Goal: Check status

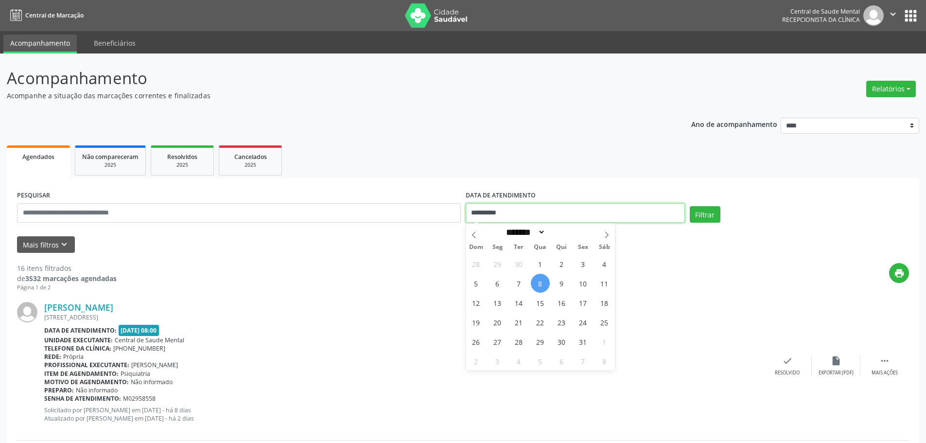
click at [479, 212] on input "**********" at bounding box center [575, 212] width 219 height 19
click at [561, 285] on span "9" at bounding box center [561, 283] width 19 height 19
type input "**********"
click at [561, 285] on span "9" at bounding box center [561, 283] width 19 height 19
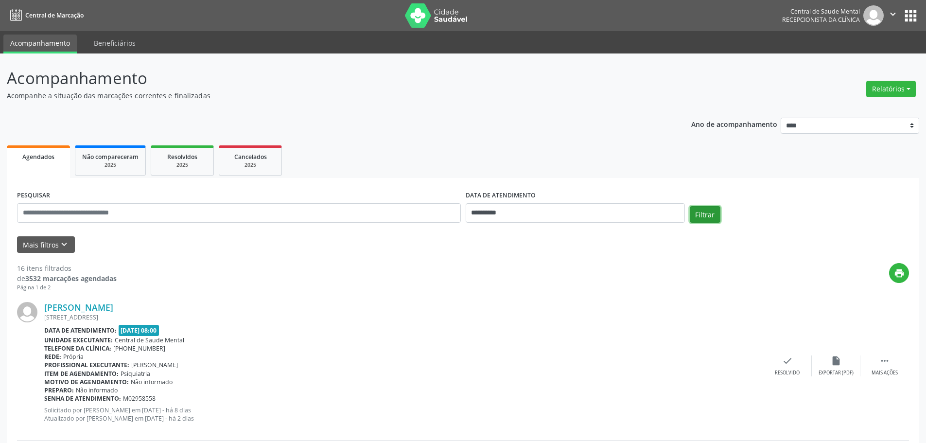
click at [710, 215] on button "Filtrar" at bounding box center [705, 214] width 31 height 17
click at [481, 211] on input "**********" at bounding box center [575, 212] width 219 height 19
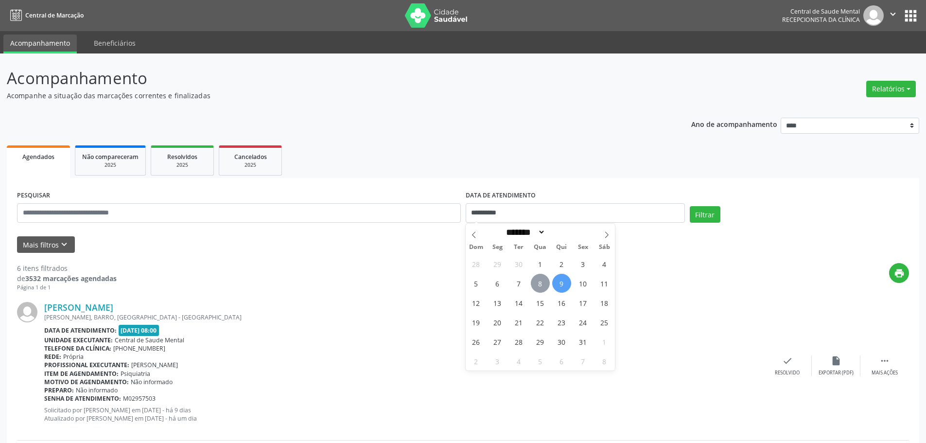
click at [535, 282] on span "8" at bounding box center [540, 283] width 19 height 19
type input "**********"
click at [535, 282] on span "8" at bounding box center [540, 283] width 19 height 19
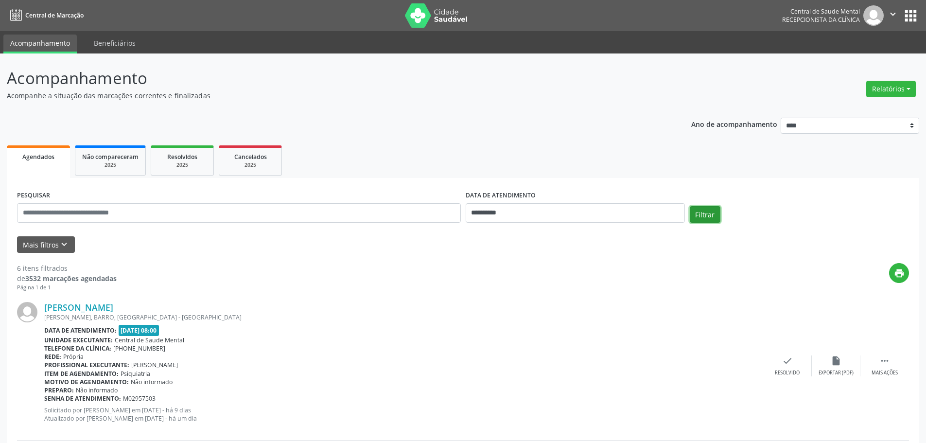
click at [702, 213] on button "Filtrar" at bounding box center [705, 214] width 31 height 17
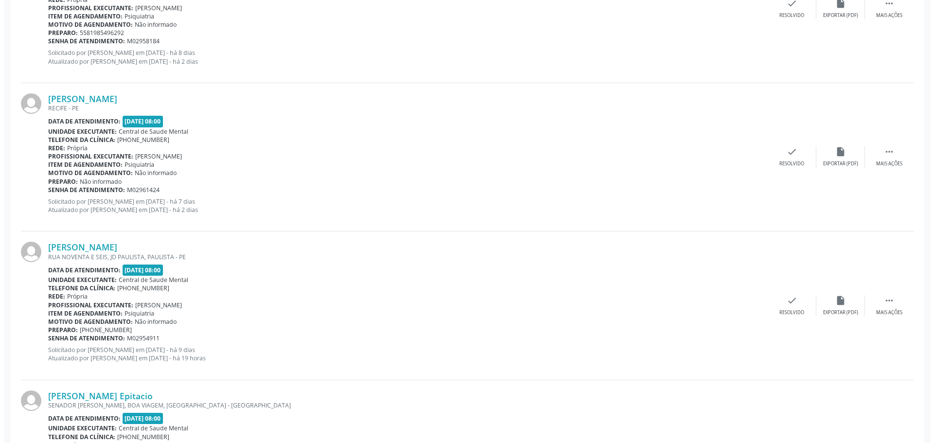
scroll to position [827, 0]
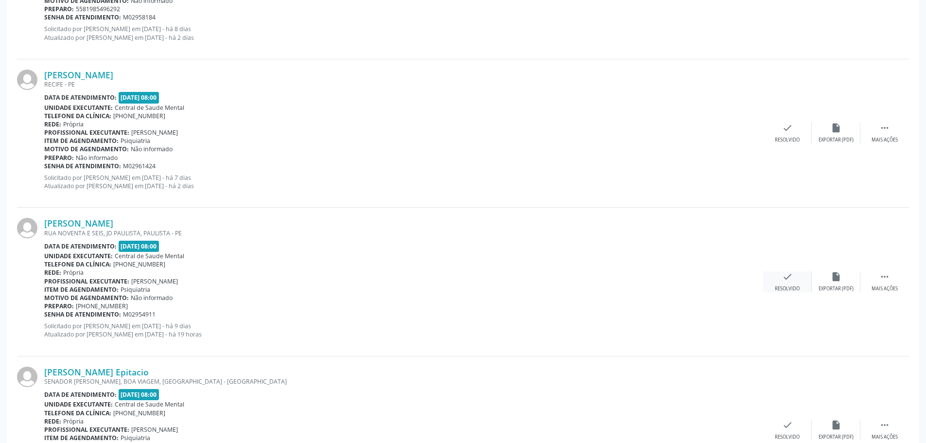
click at [785, 275] on icon "check" at bounding box center [787, 276] width 11 height 11
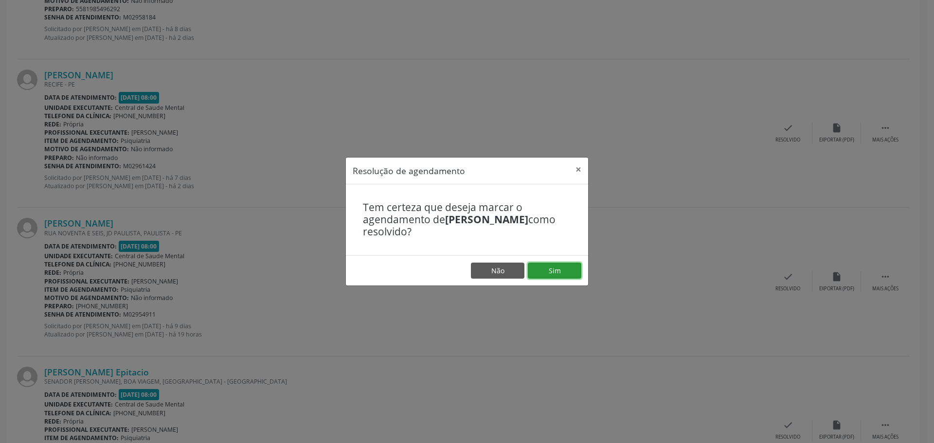
click at [558, 268] on button "Sim" at bounding box center [554, 271] width 53 height 17
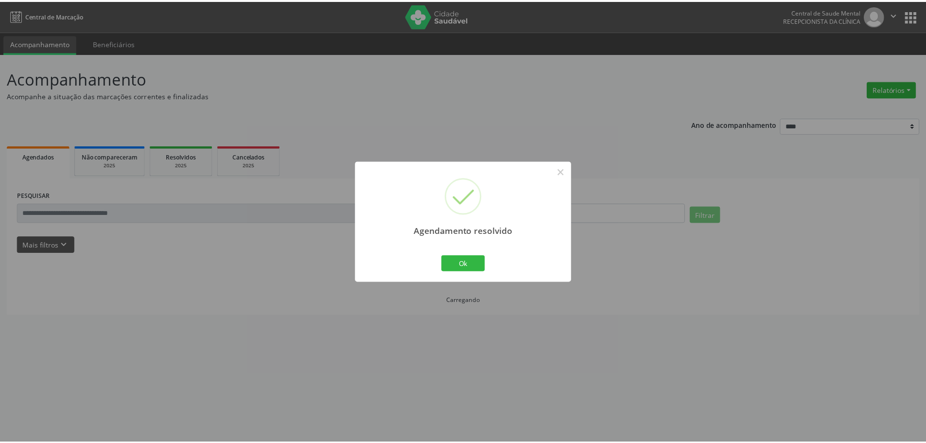
scroll to position [0, 0]
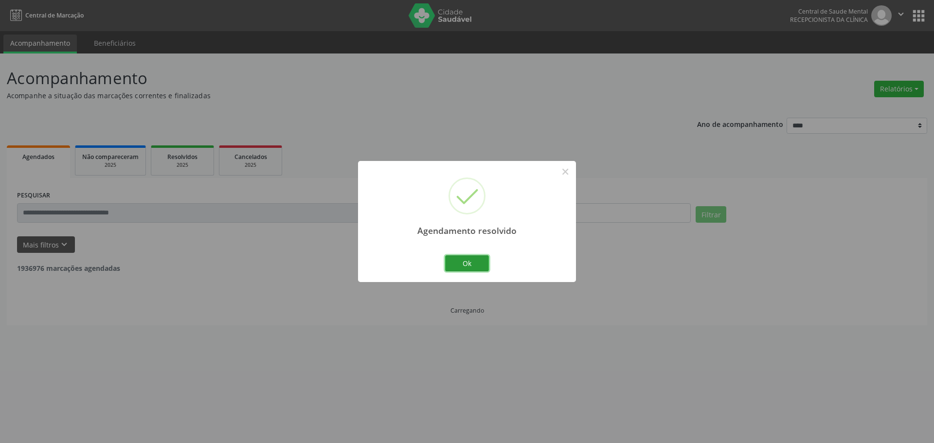
click at [451, 268] on button "Ok" at bounding box center [467, 263] width 44 height 17
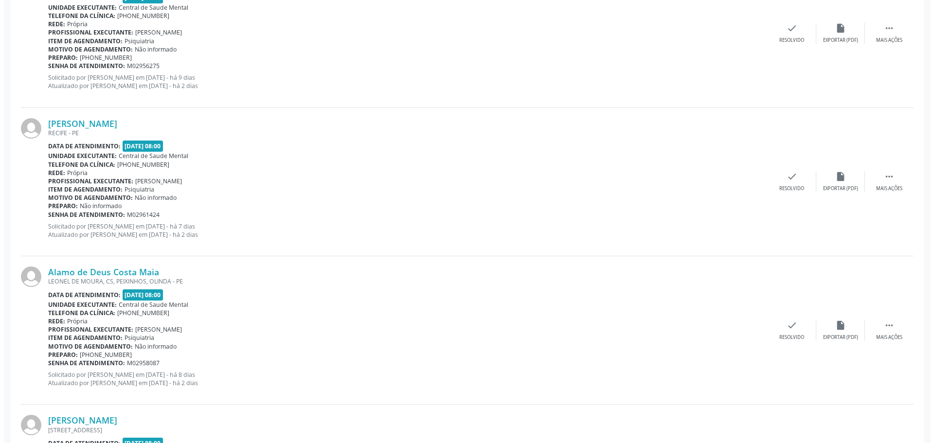
scroll to position [340, 0]
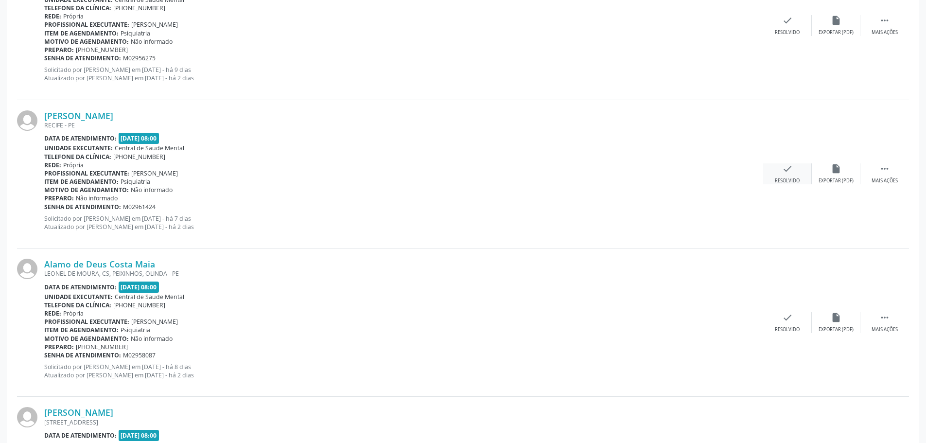
click at [803, 165] on div "check Resolvido" at bounding box center [787, 173] width 49 height 21
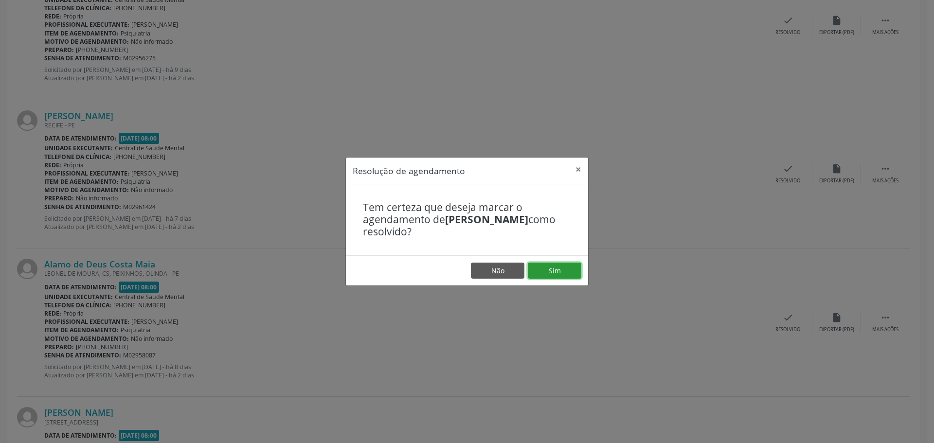
click at [575, 271] on button "Sim" at bounding box center [554, 271] width 53 height 17
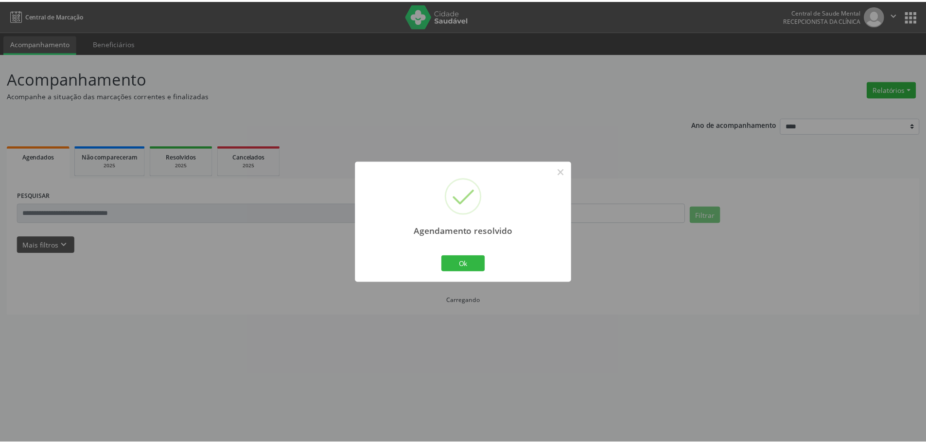
scroll to position [0, 0]
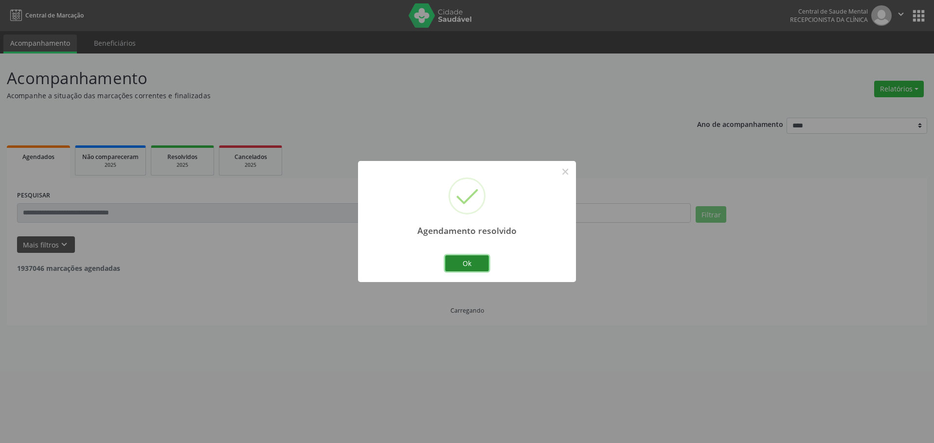
drag, startPoint x: 474, startPoint y: 270, endPoint x: 467, endPoint y: 267, distance: 7.6
click at [473, 269] on button "Ok" at bounding box center [467, 263] width 44 height 17
